Goal: Contribute content

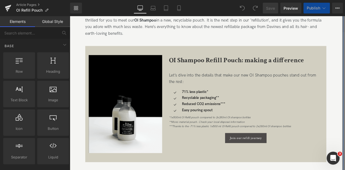
scroll to position [236, 0]
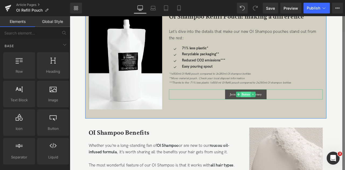
click at [275, 108] on span "Button" at bounding box center [279, 109] width 12 height 6
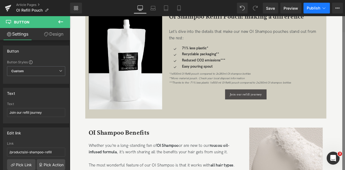
click at [324, 8] on icon at bounding box center [324, 7] width 5 height 5
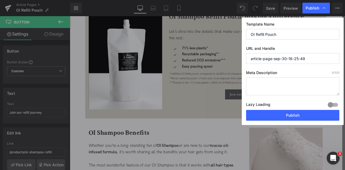
click at [282, 56] on input "article-page-sep-30-16-25-49" at bounding box center [292, 58] width 93 height 11
paste input "oi-refill-pouch-2025"
type input "oi-refill-pouch-2025"
click at [260, 80] on textarea at bounding box center [292, 86] width 93 height 18
paste textarea "Discover the Davines OI Shampoo Refill Pouch with 71% less plastic, recyclable …"
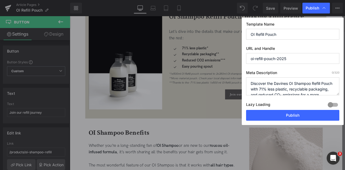
scroll to position [8, 0]
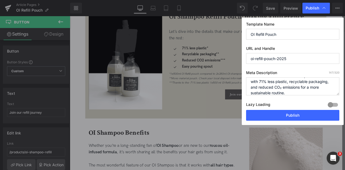
type textarea "Discover the Davines OI Shampoo Refill Pouch with 71% less plastic, recyclable …"
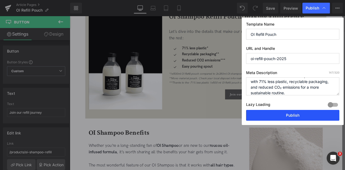
click at [265, 114] on button "Publish" at bounding box center [292, 115] width 93 height 11
